Goal: Use online tool/utility: Utilize a website feature to perform a specific function

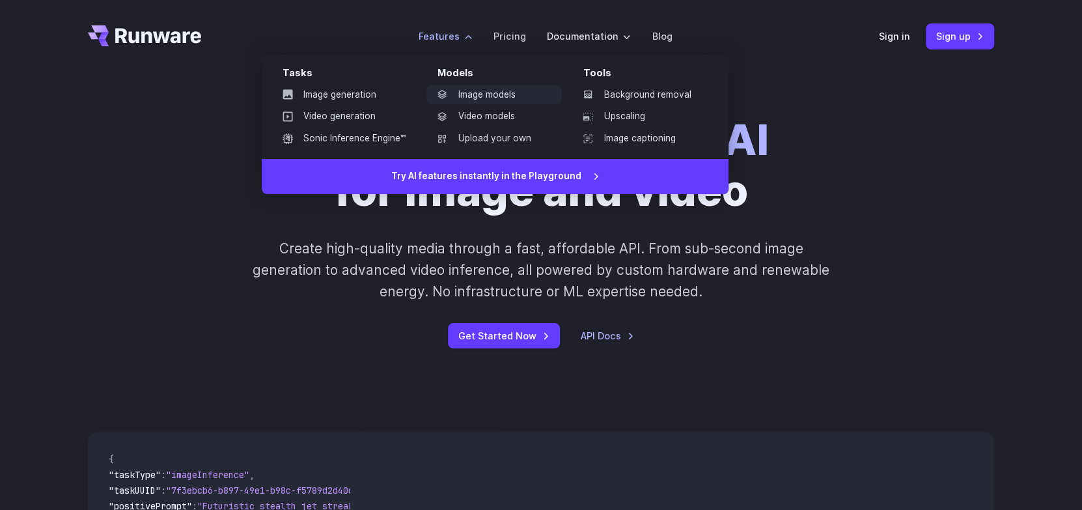
click at [446, 89] on icon at bounding box center [442, 94] width 10 height 10
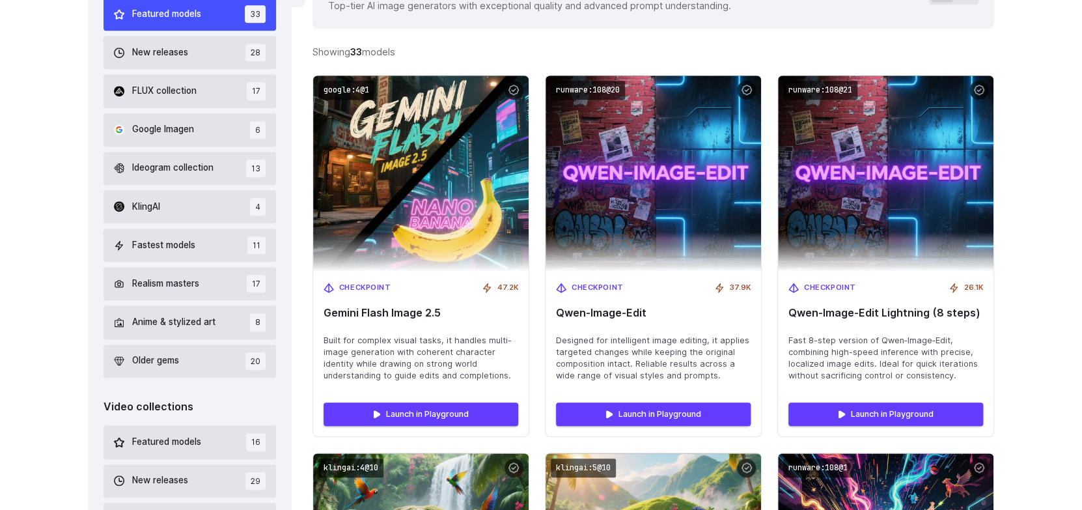
scroll to position [430, 0]
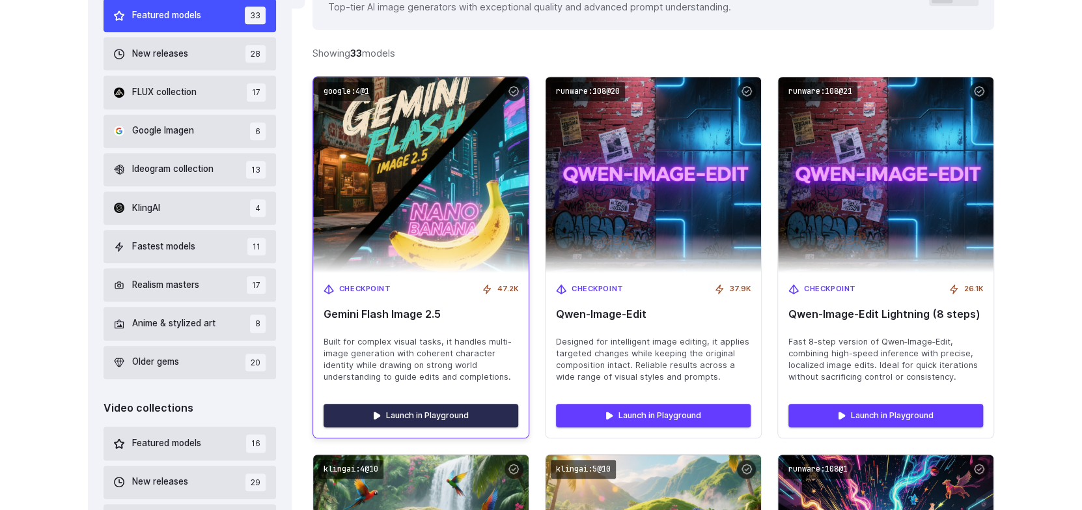
click at [468, 404] on link "Launch in Playground" at bounding box center [420, 415] width 195 height 23
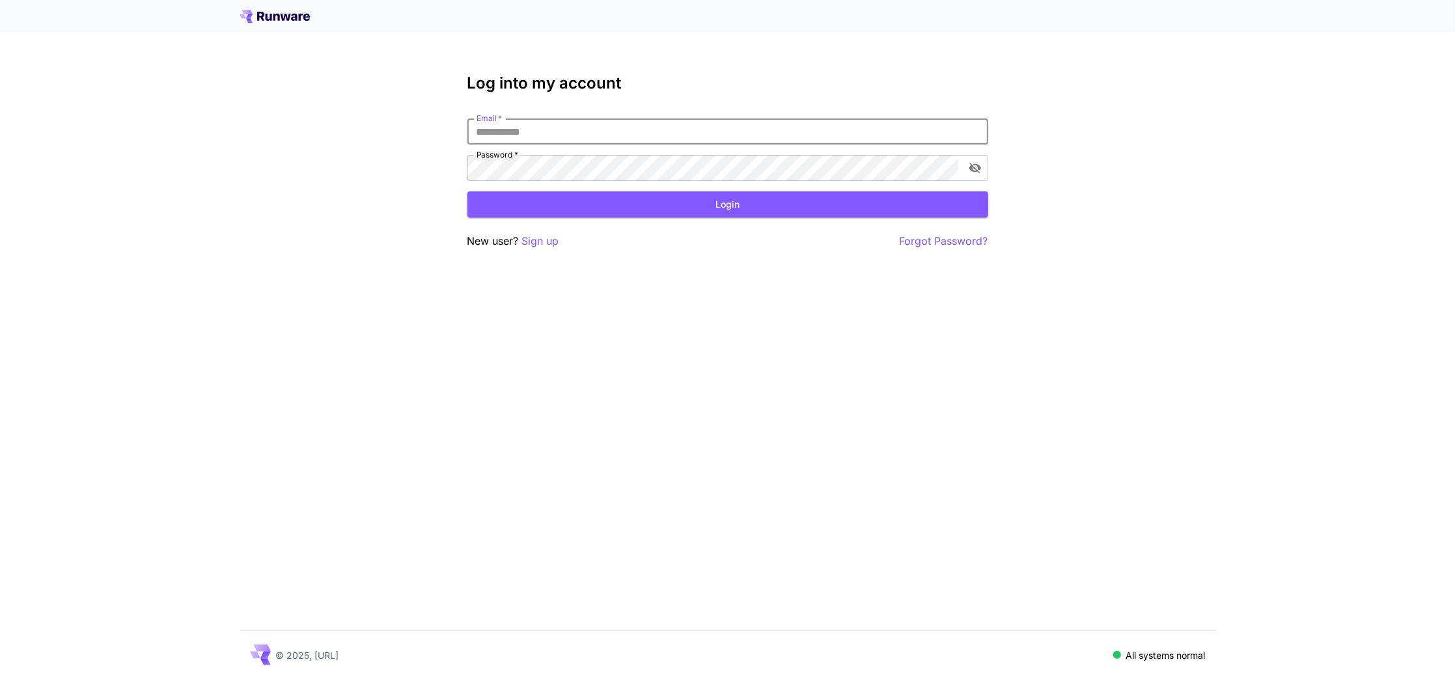
click at [586, 125] on input "Email   *" at bounding box center [727, 131] width 521 height 26
type input "**********"
click button "Login" at bounding box center [727, 204] width 521 height 27
click at [992, 168] on div "**********" at bounding box center [727, 339] width 1455 height 679
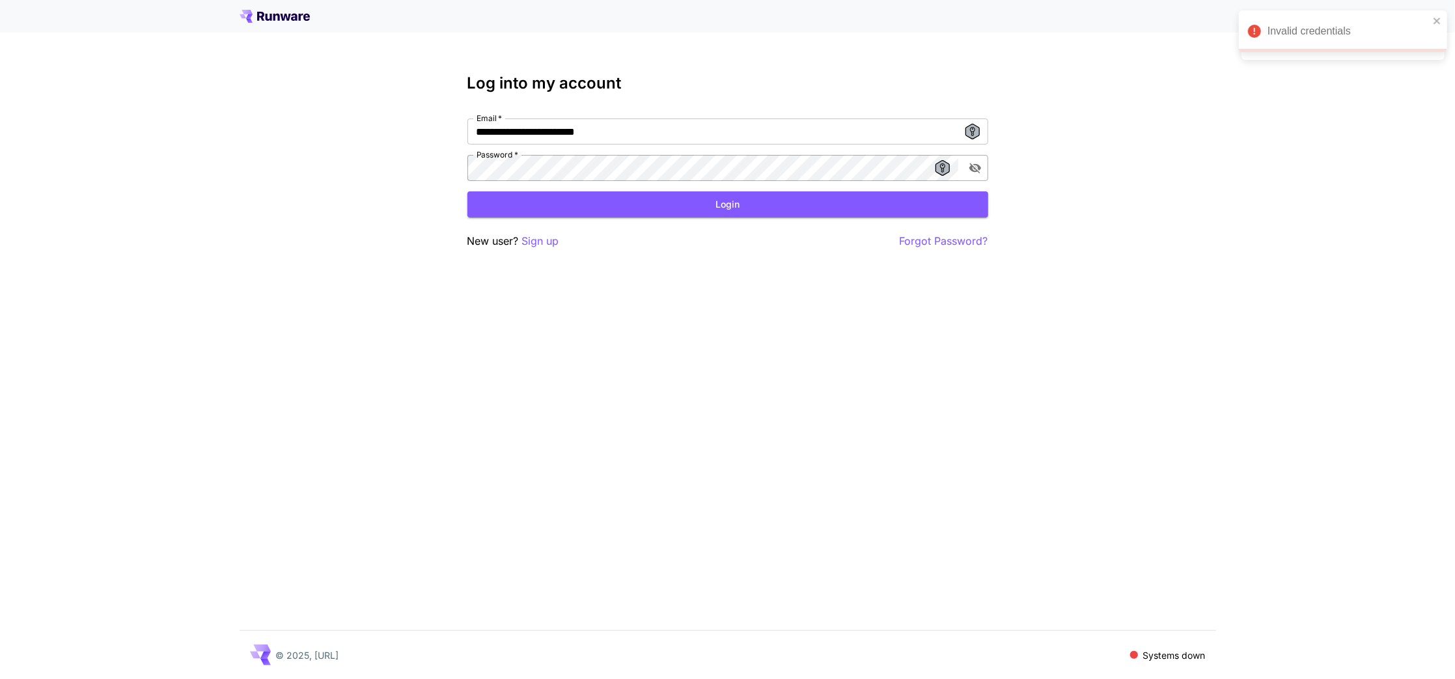
click at [978, 170] on icon "toggle password visibility" at bounding box center [974, 167] width 13 height 13
click button "Login" at bounding box center [727, 204] width 521 height 27
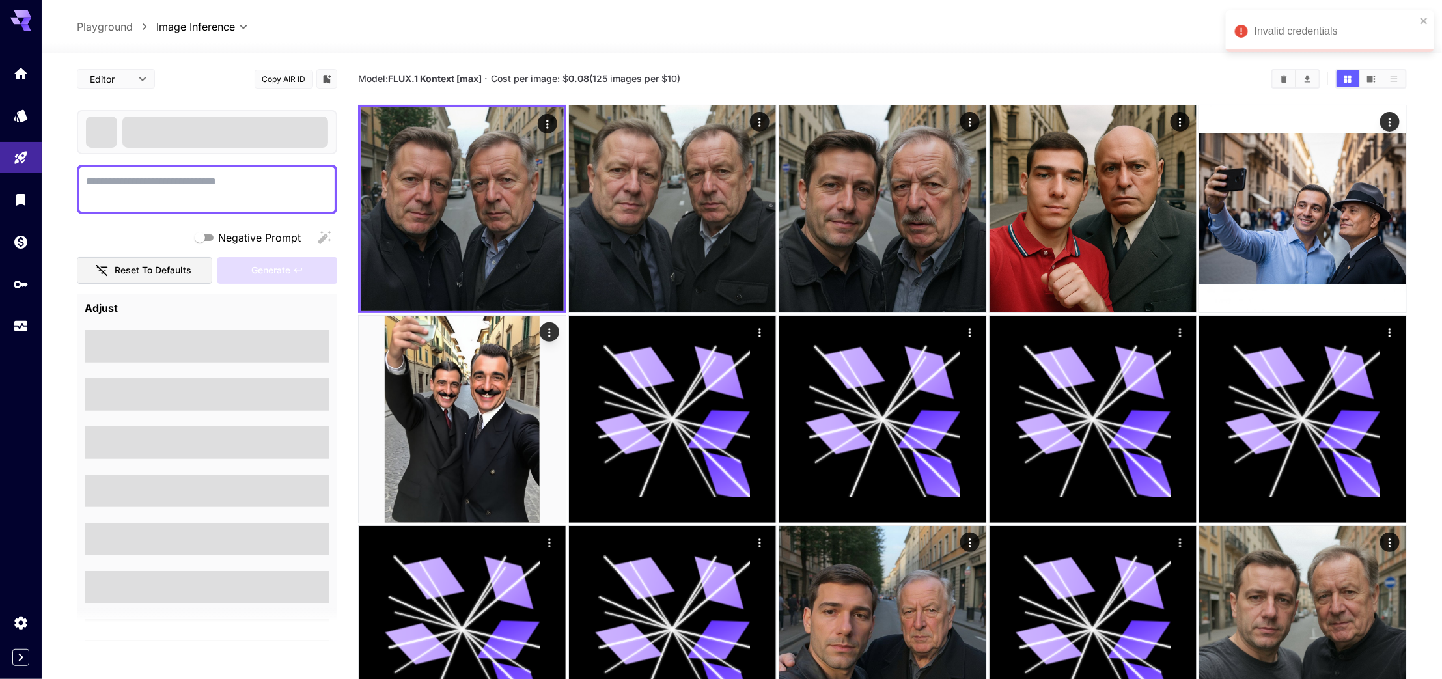
click at [223, 135] on span at bounding box center [225, 131] width 206 height 31
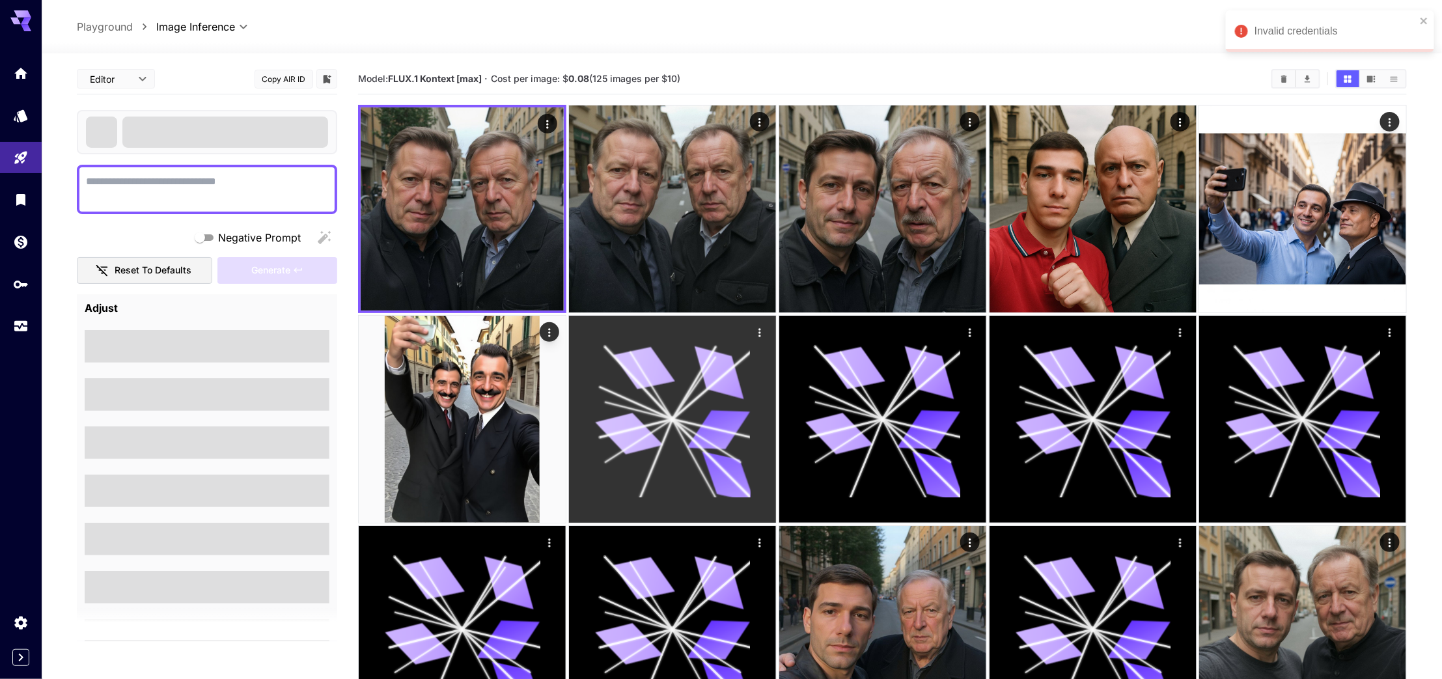
scroll to position [94, 0]
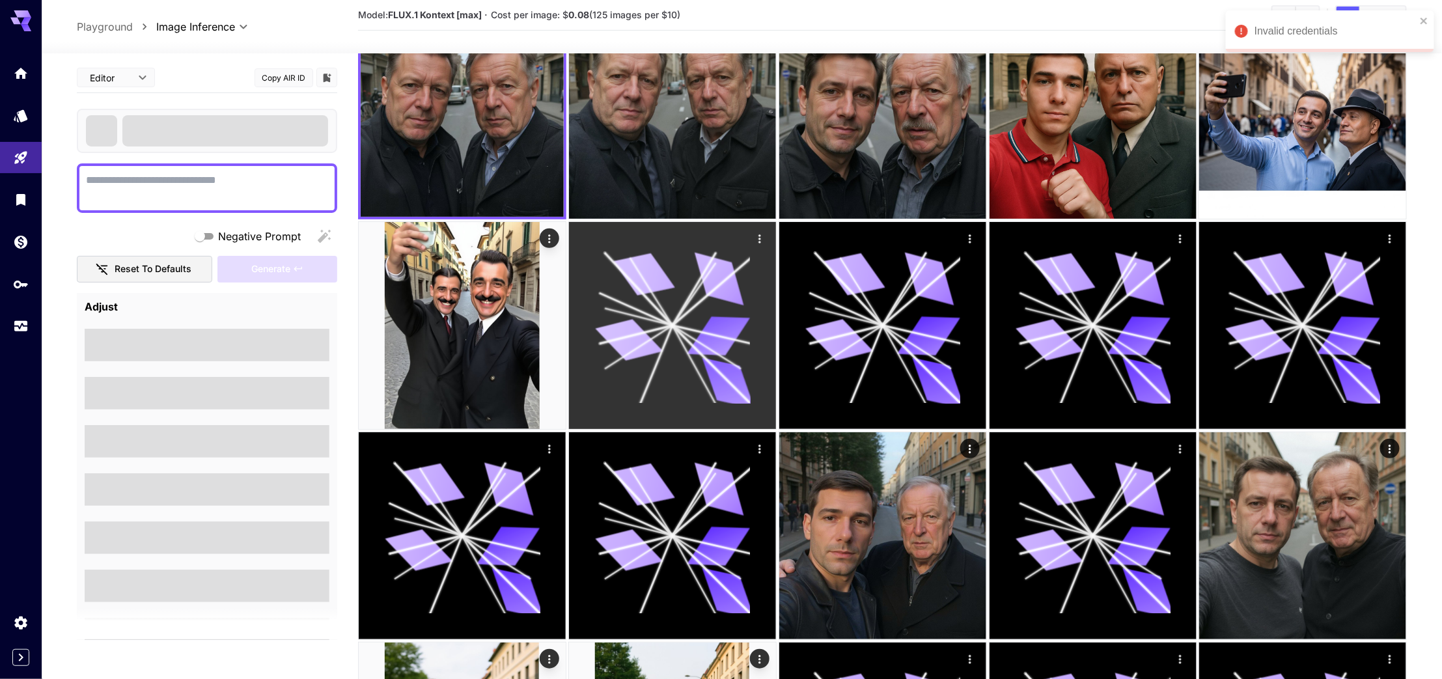
click at [626, 365] on icon at bounding box center [671, 325] width 155 height 155
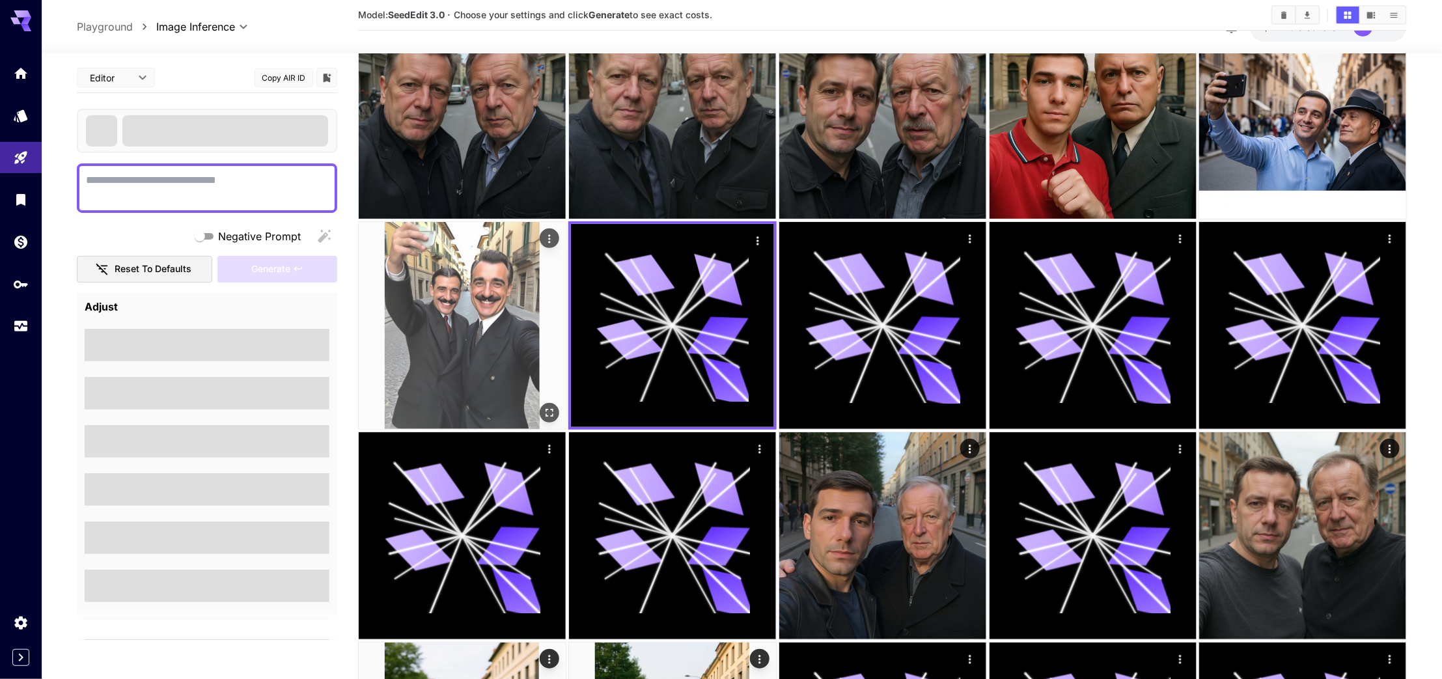
click at [547, 353] on img at bounding box center [462, 325] width 207 height 207
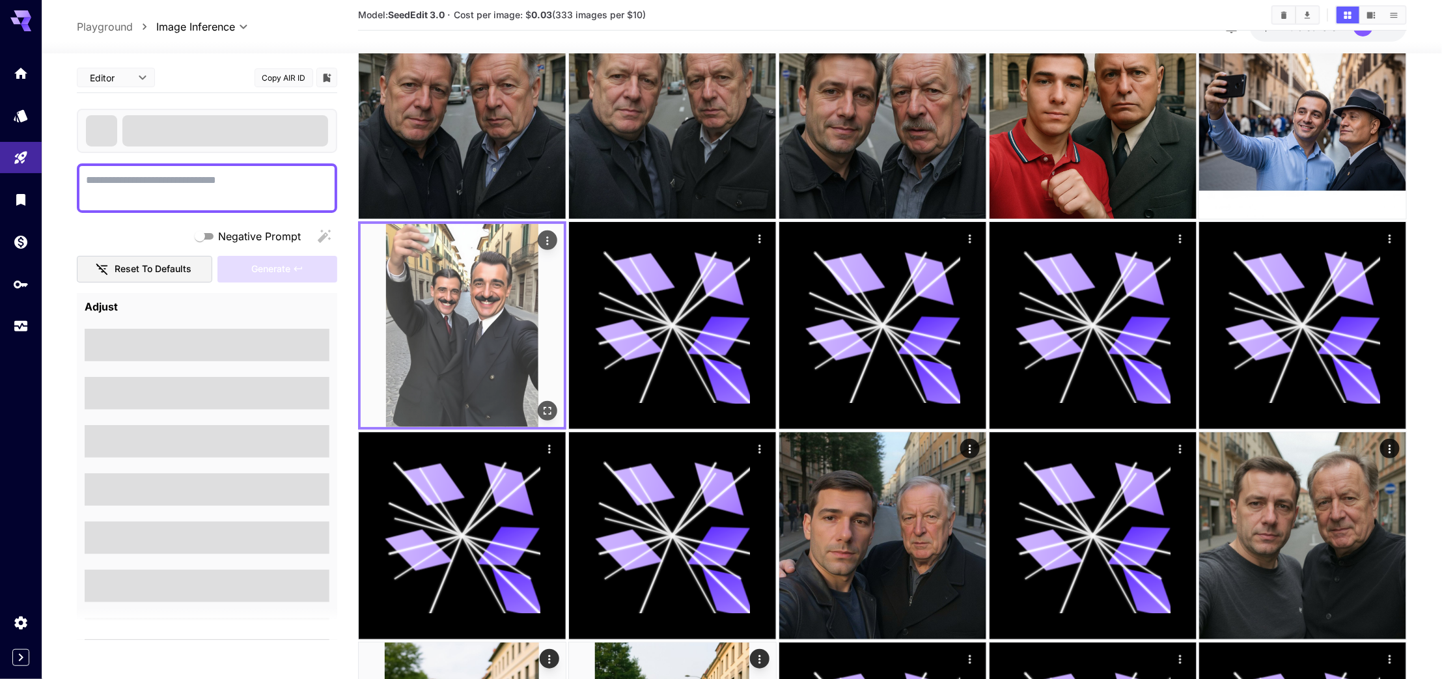
click at [549, 232] on div "Actions" at bounding box center [547, 240] width 13 height 16
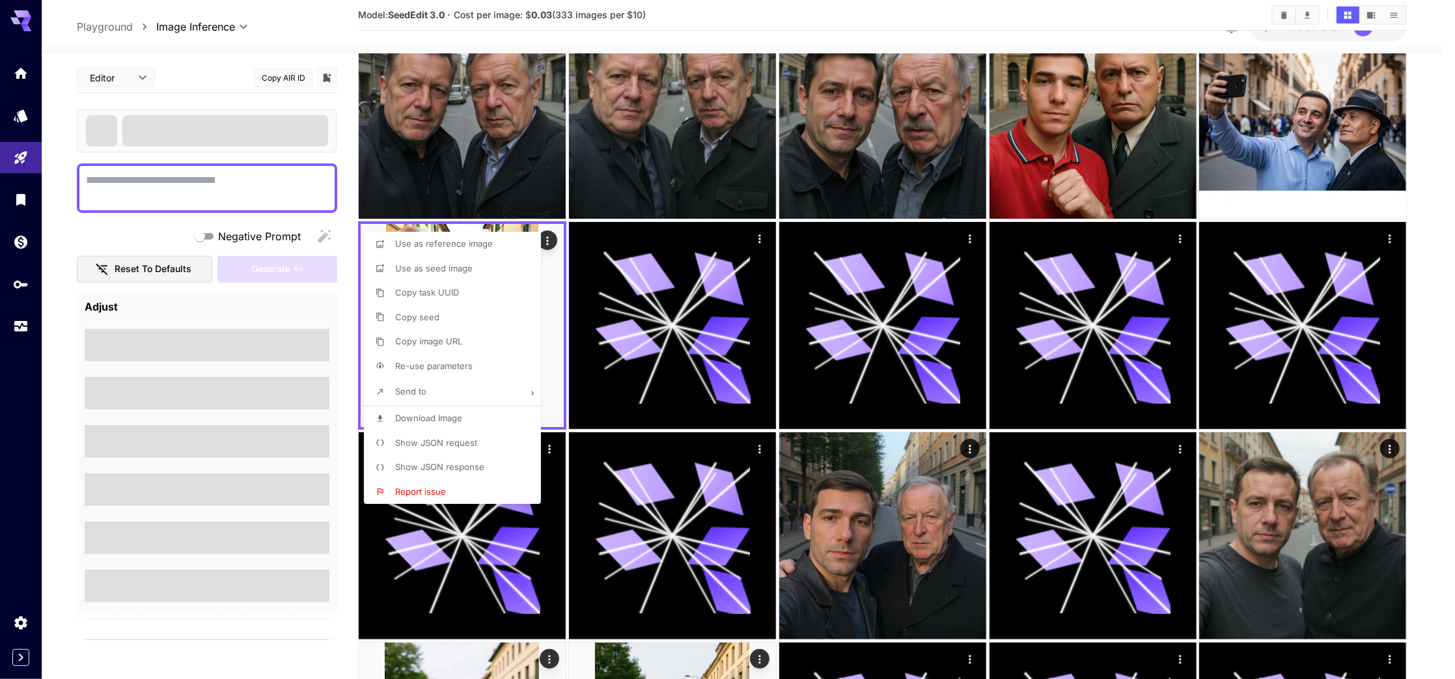
click at [707, 307] on div at bounding box center [727, 339] width 1455 height 679
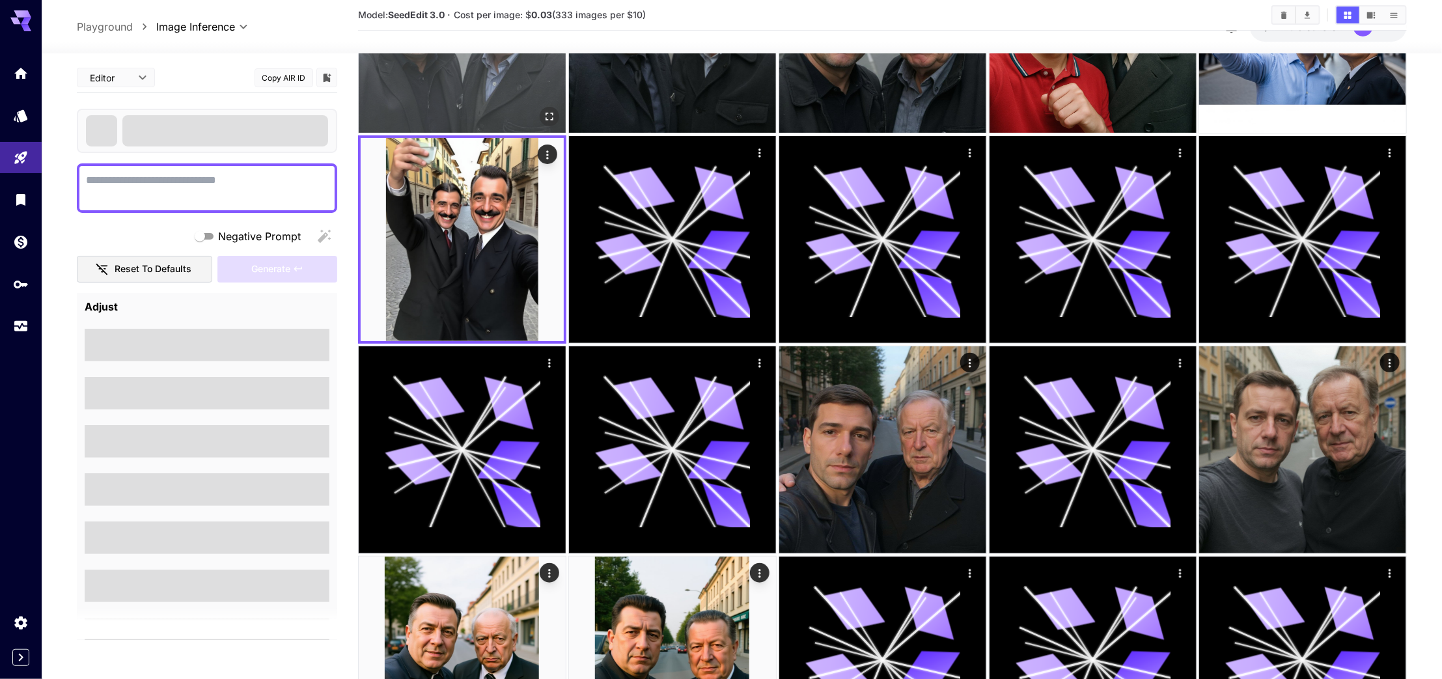
scroll to position [0, 0]
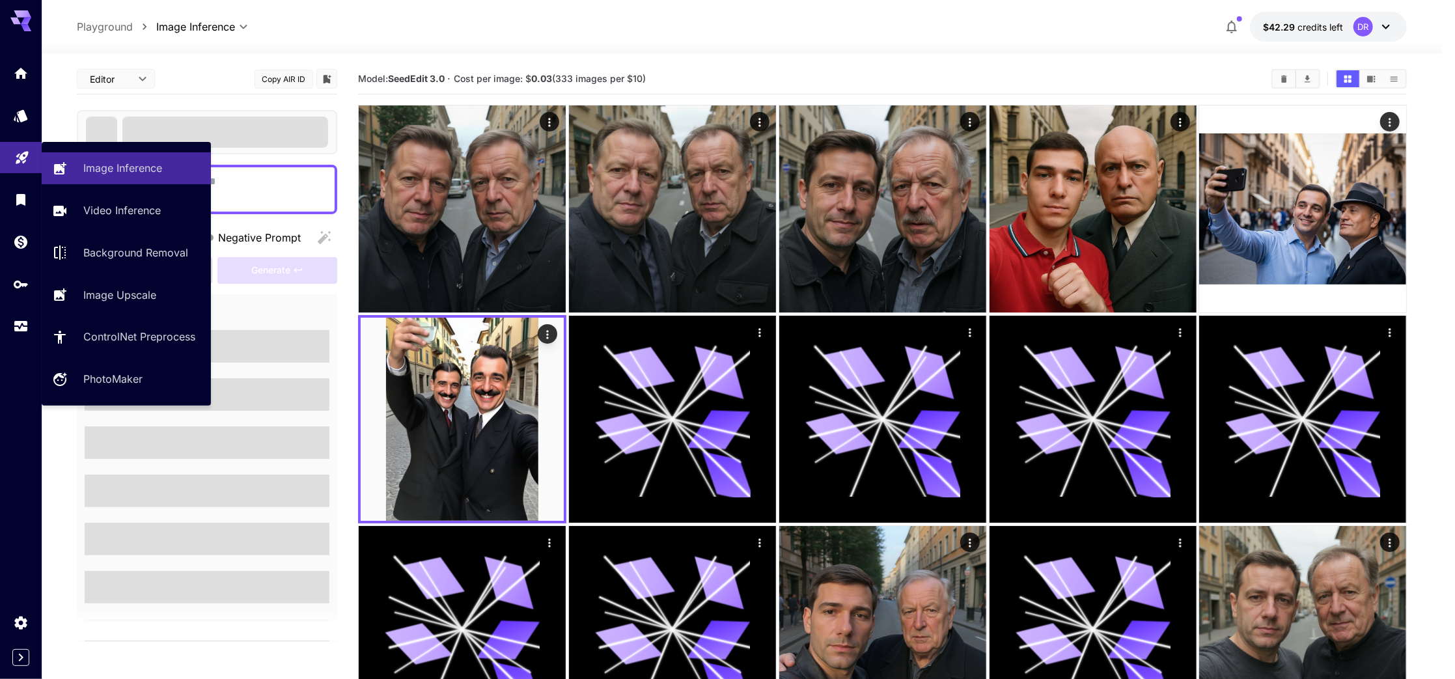
click at [21, 163] on link at bounding box center [21, 158] width 42 height 32
click at [96, 163] on p "Image Inference" at bounding box center [125, 168] width 79 height 16
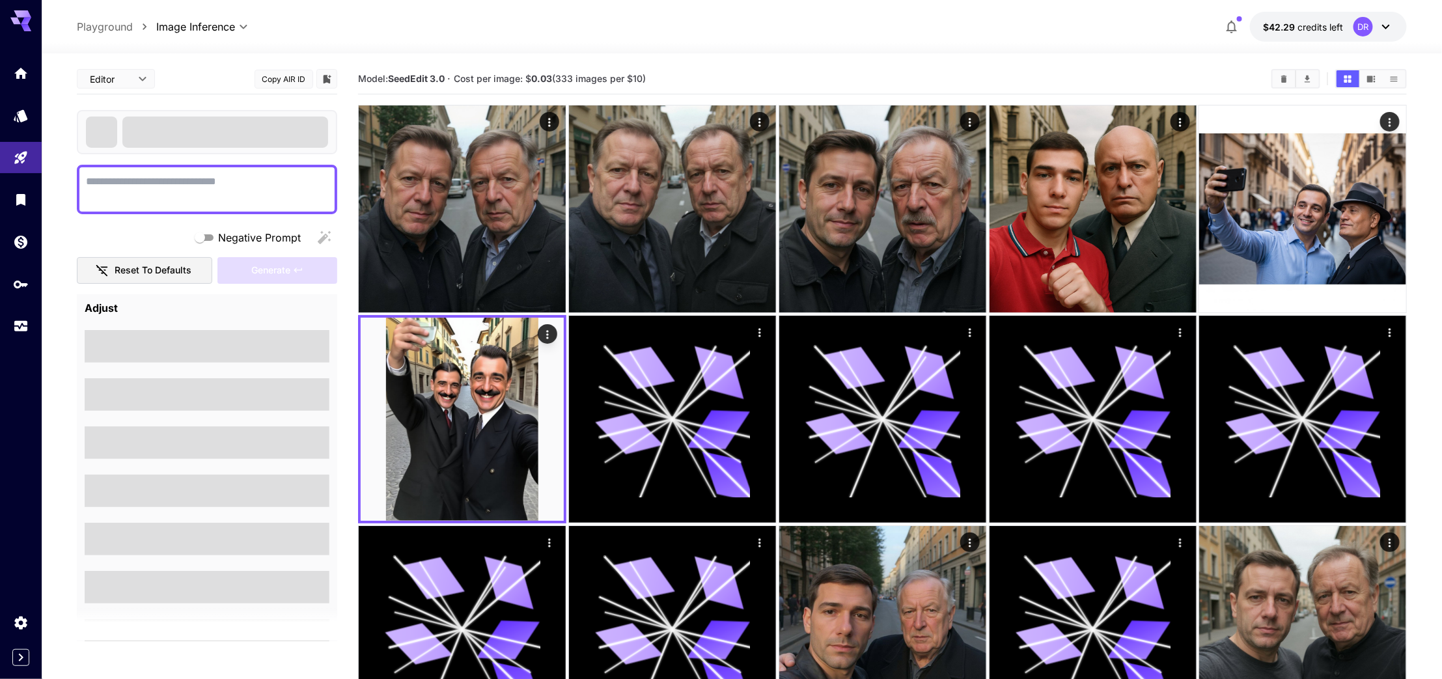
click at [223, 130] on span at bounding box center [225, 131] width 206 height 31
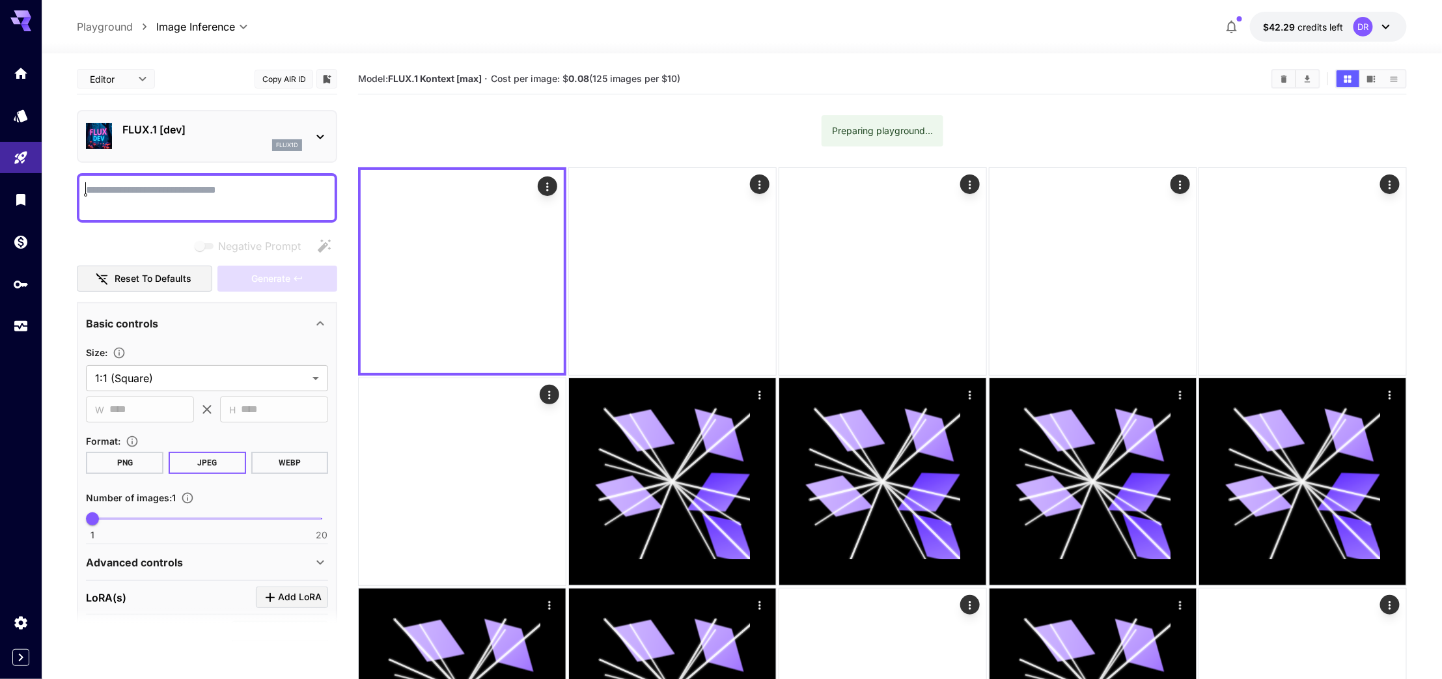
click at [167, 147] on div "flux1d" at bounding box center [212, 145] width 180 height 12
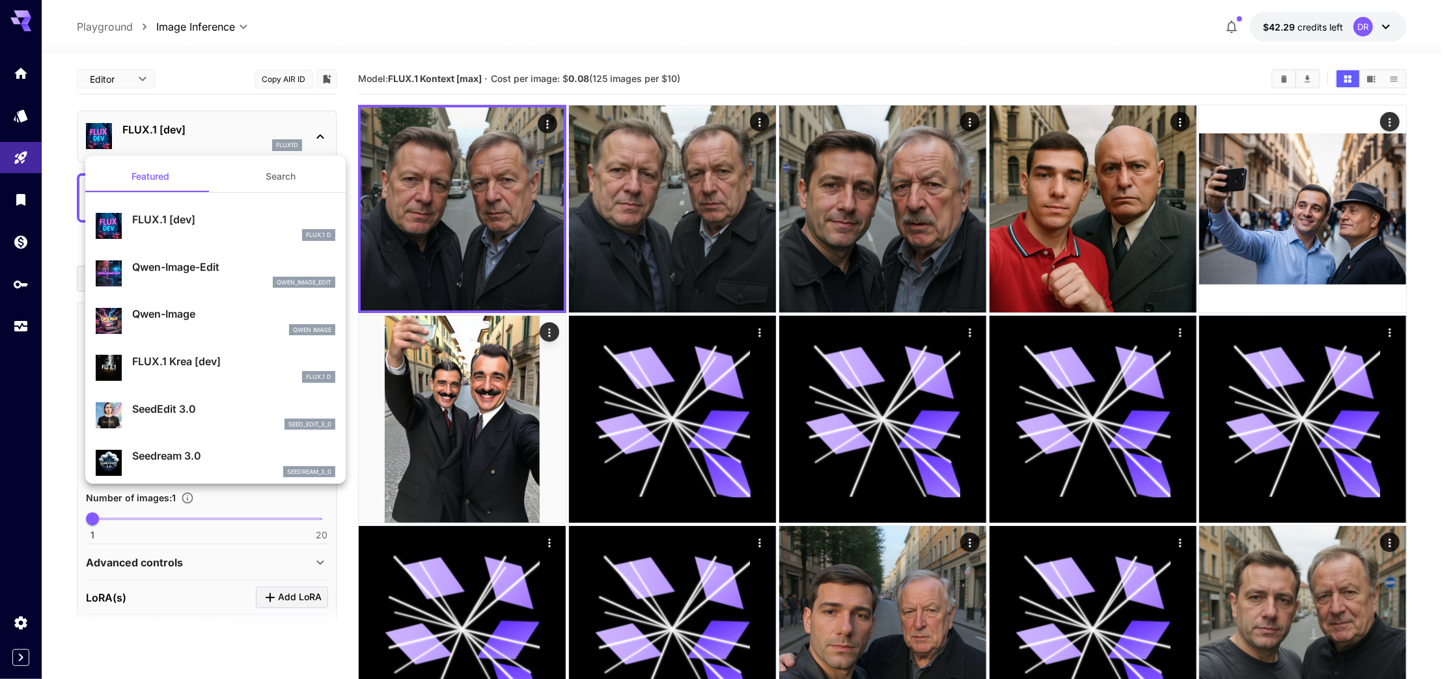
click at [260, 186] on button "Search" at bounding box center [280, 176] width 130 height 31
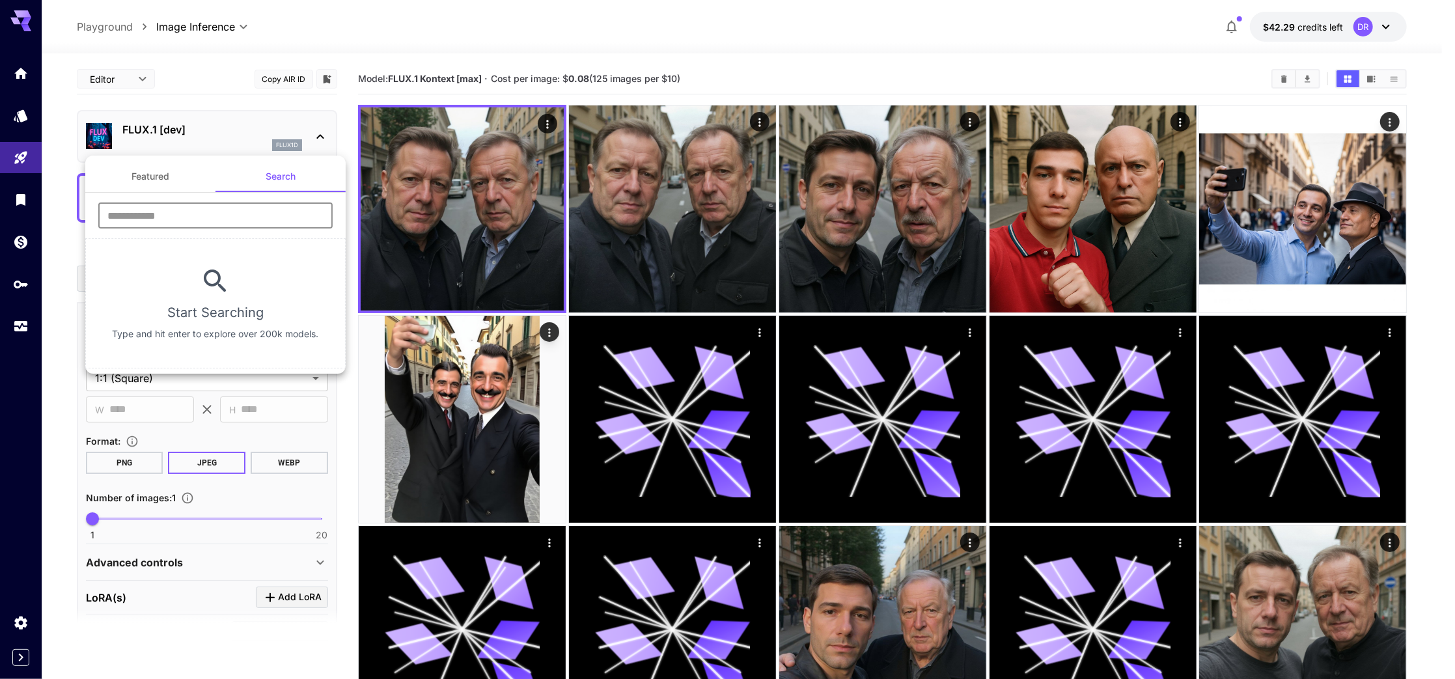
click at [225, 212] on input "text" at bounding box center [215, 215] width 234 height 26
type input "******"
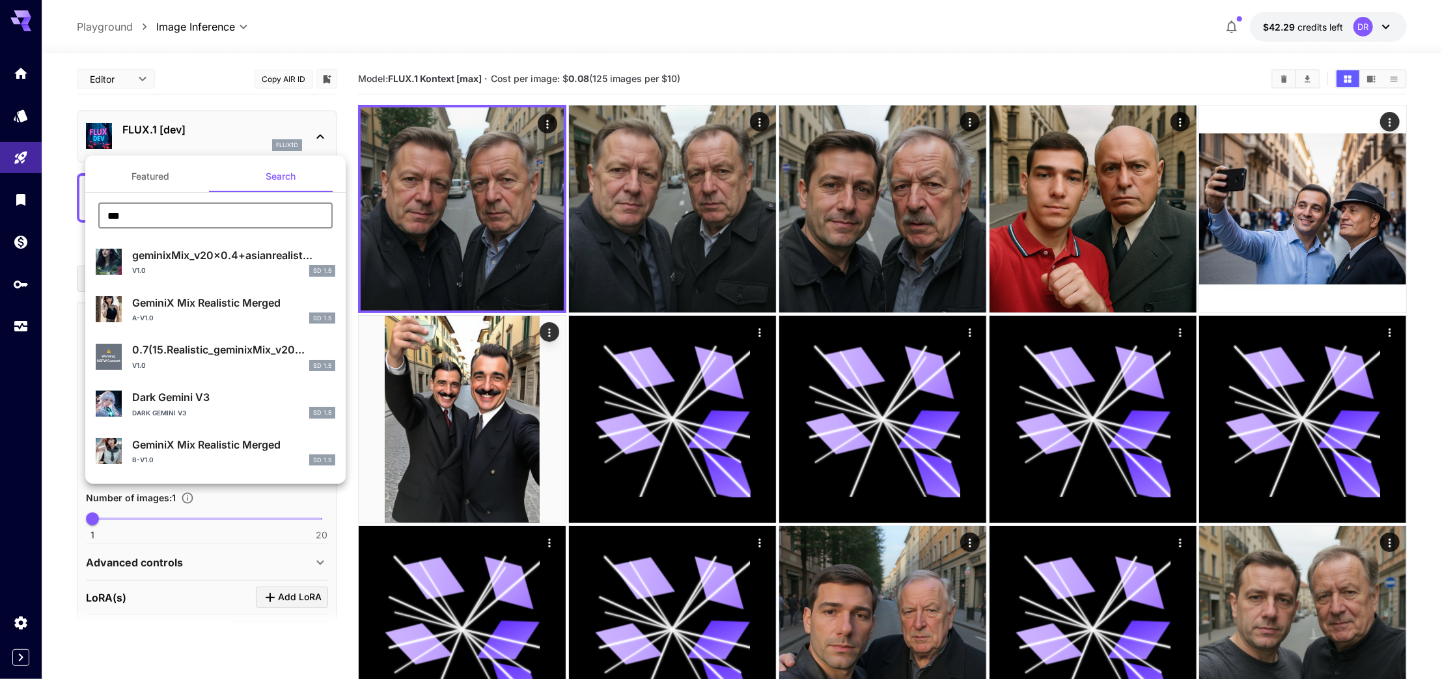
type input "****"
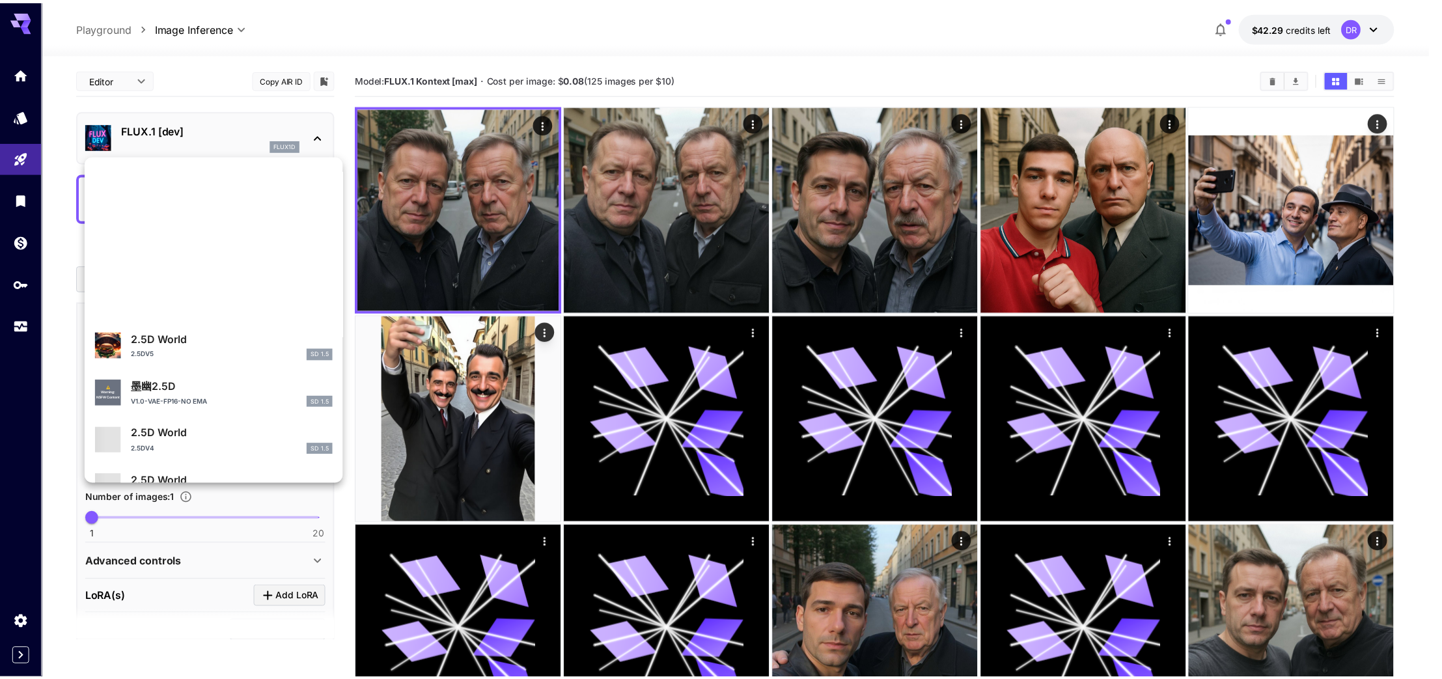
scroll to position [349, 0]
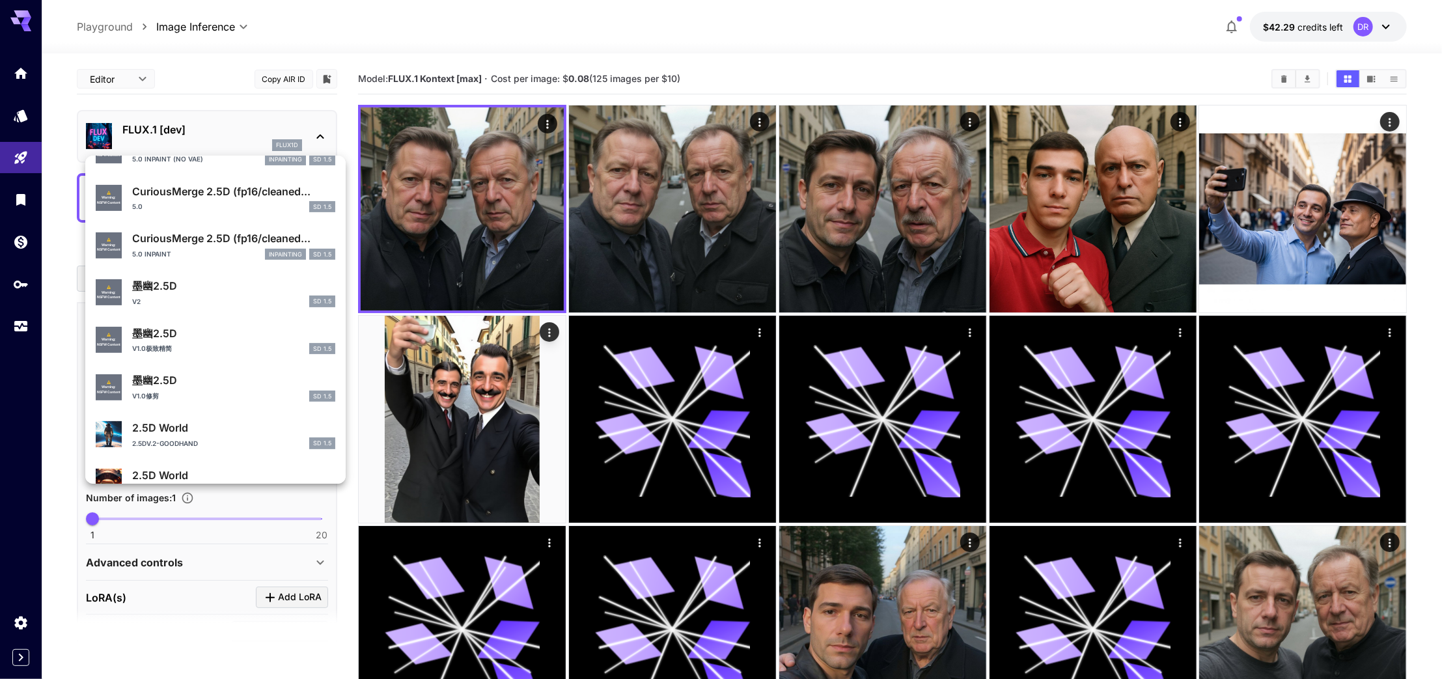
type input "***"
click at [215, 120] on div at bounding box center [727, 339] width 1455 height 679
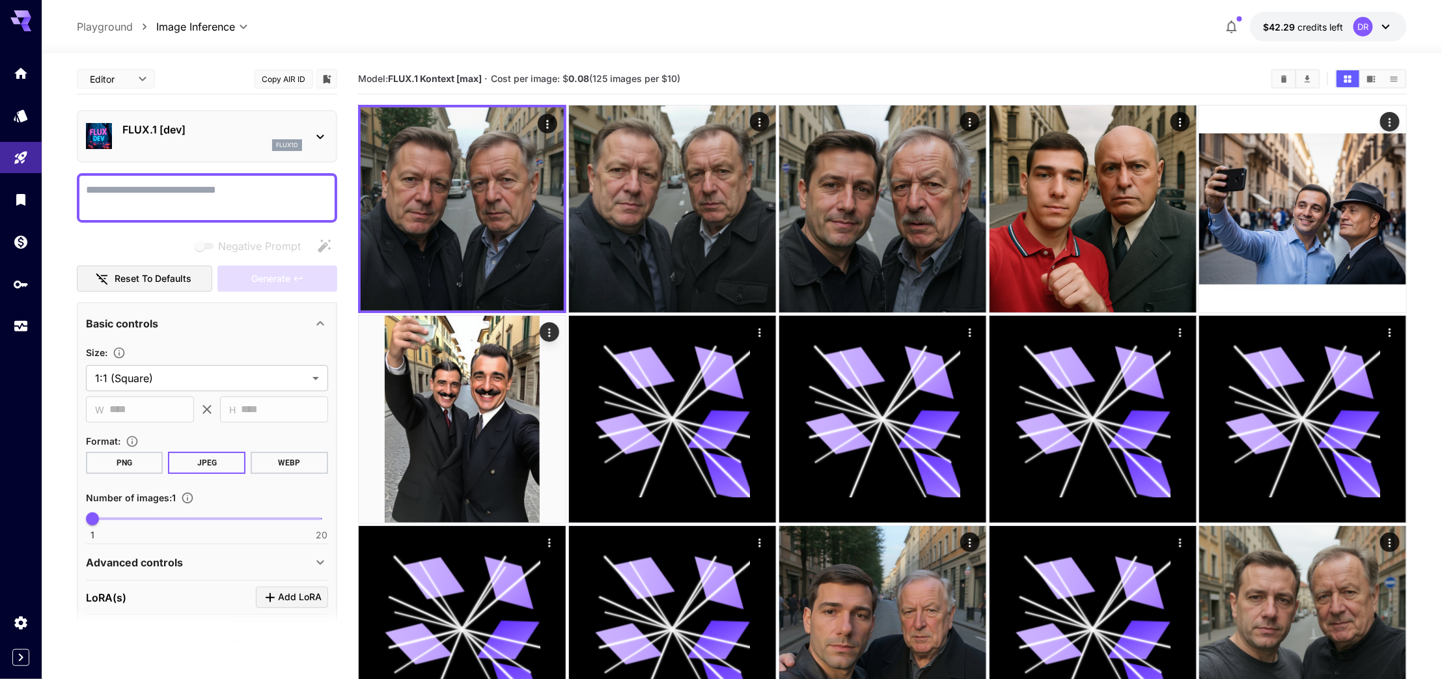
click at [184, 139] on div "flux1d" at bounding box center [212, 145] width 180 height 12
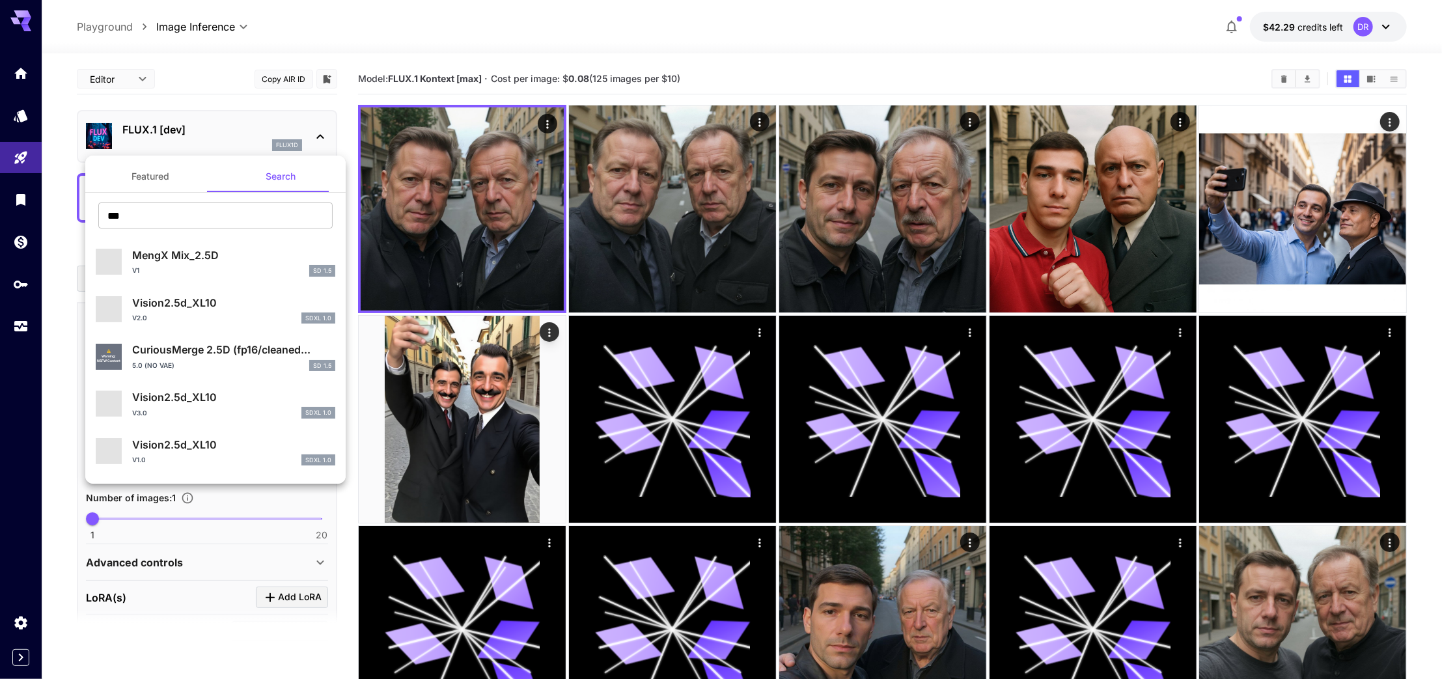
click at [148, 180] on button "Featured" at bounding box center [150, 176] width 130 height 31
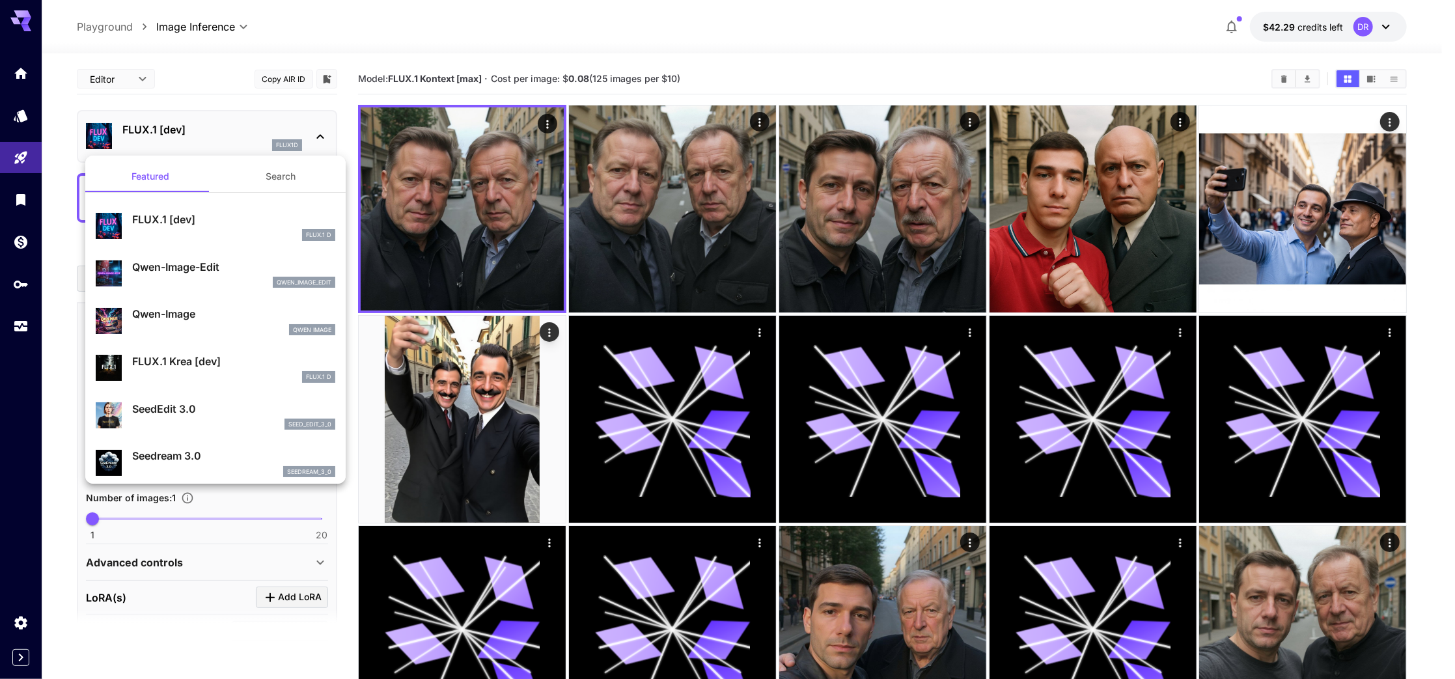
click at [25, 70] on div at bounding box center [727, 339] width 1455 height 679
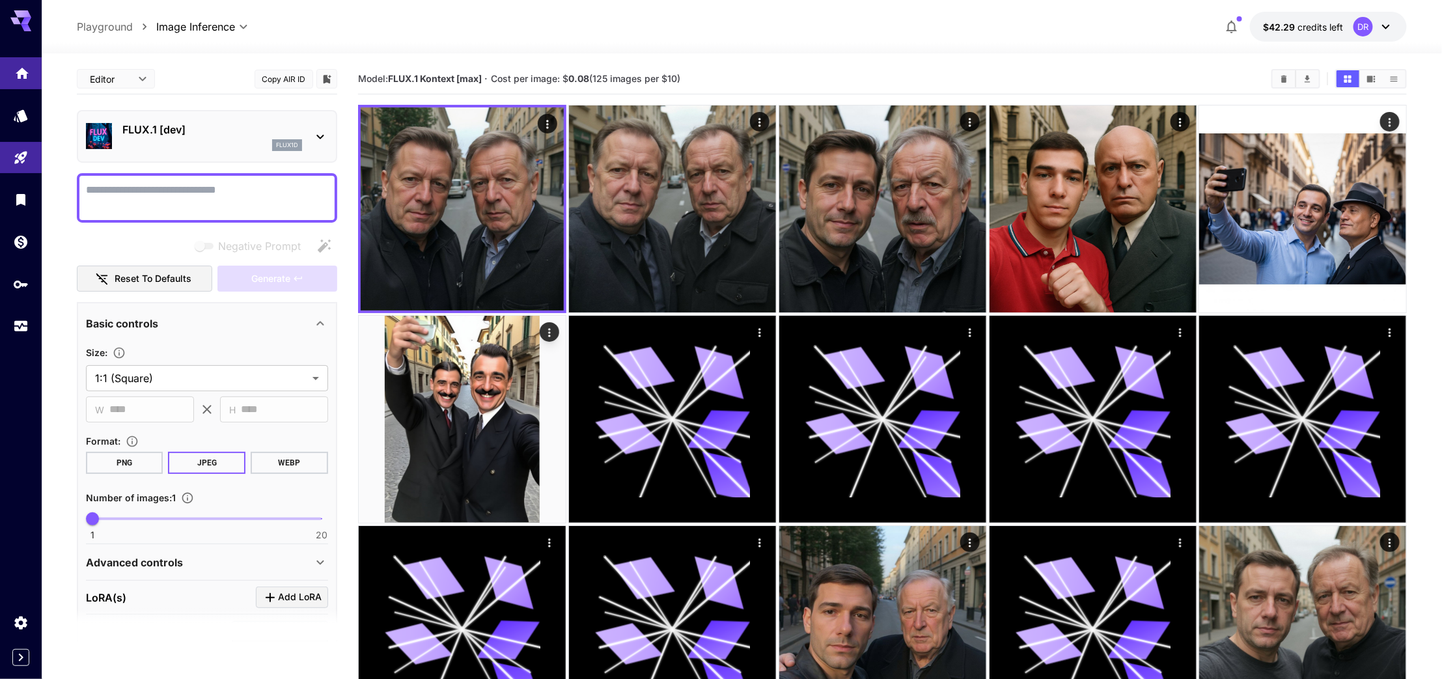
click at [14, 71] on icon "Home" at bounding box center [22, 70] width 16 height 16
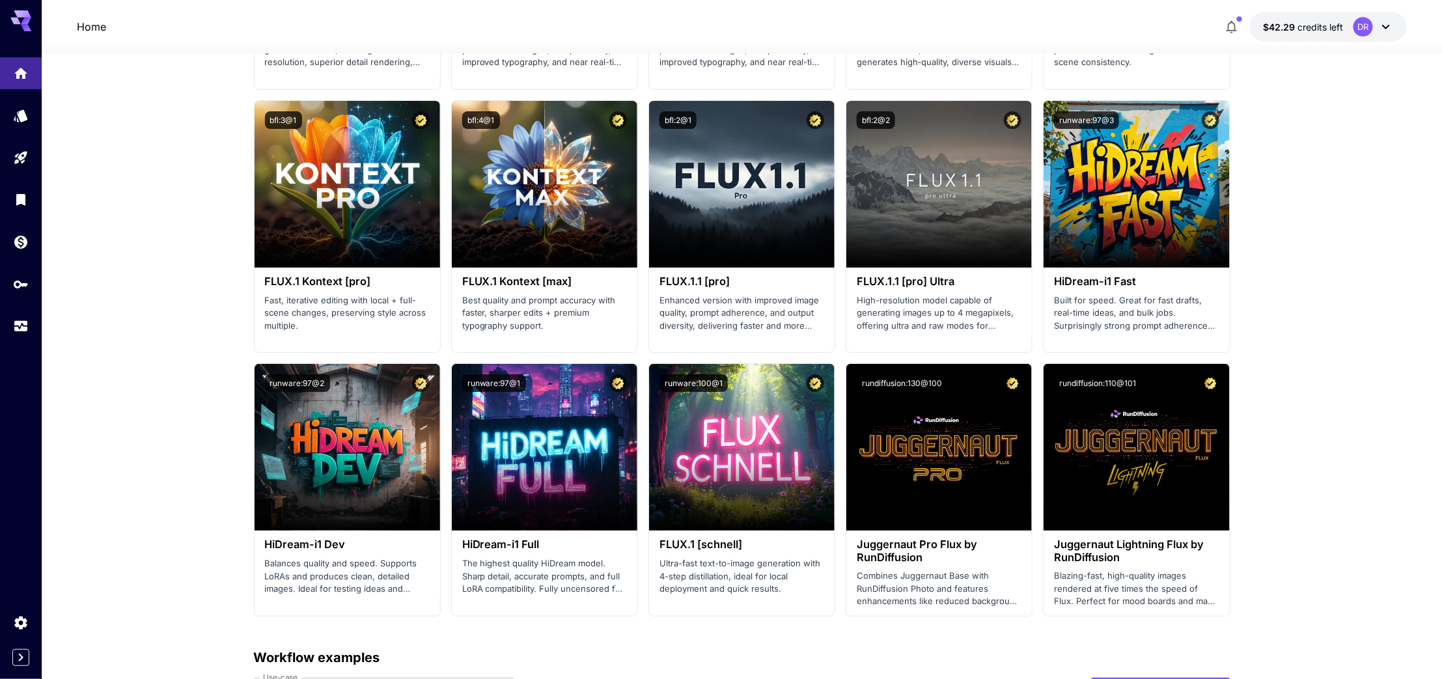
scroll to position [2211, 0]
